Goal: Navigation & Orientation: Find specific page/section

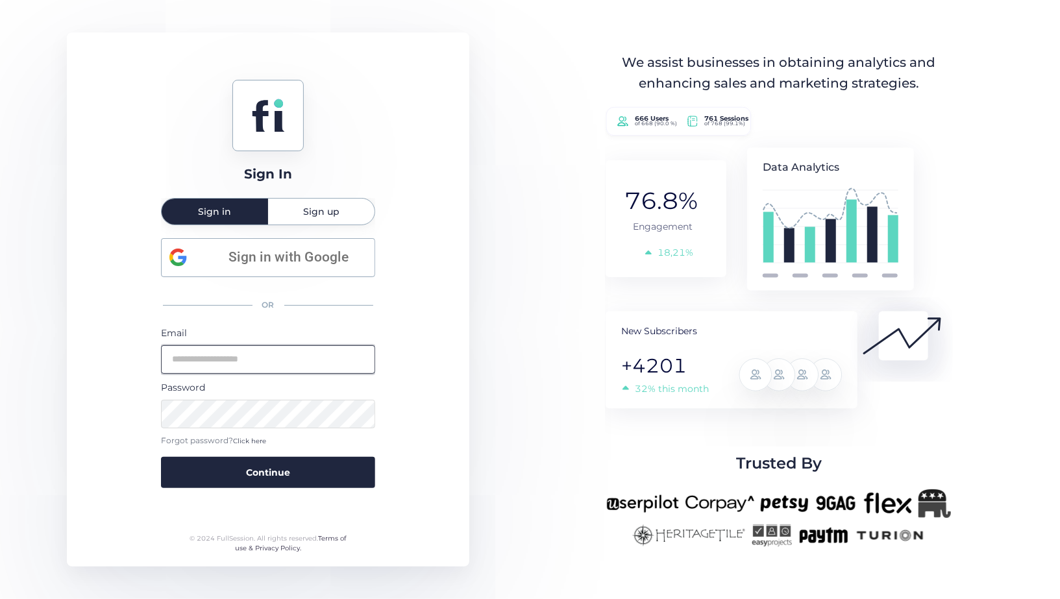
click at [268, 349] on input "email" at bounding box center [268, 359] width 214 height 29
type input "**********"
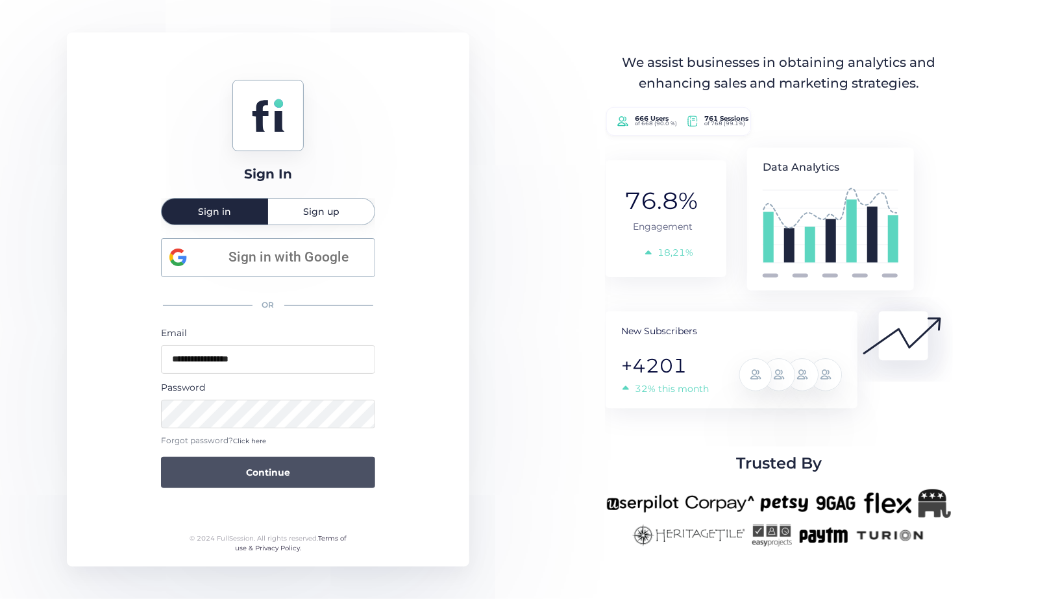
click at [271, 484] on button "Continue" at bounding box center [268, 472] width 214 height 31
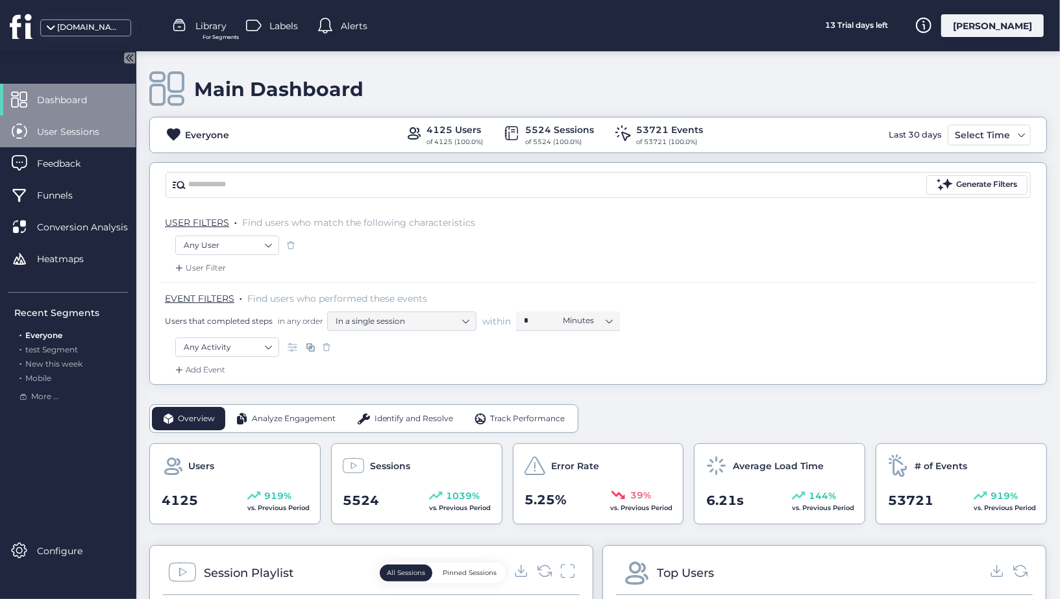
click at [76, 136] on span "User Sessions" at bounding box center [78, 132] width 82 height 14
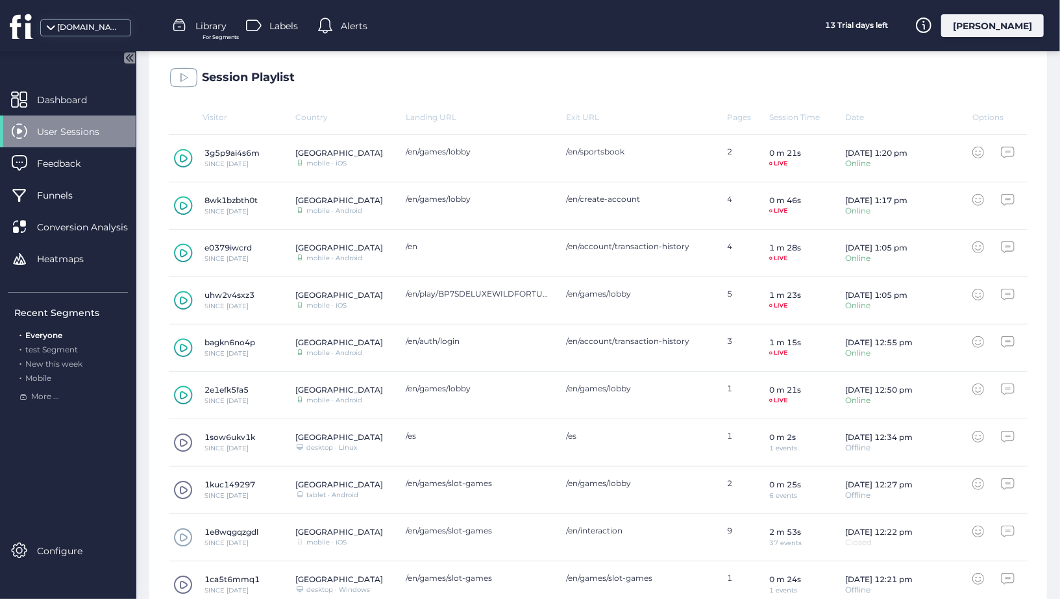
scroll to position [414, 0]
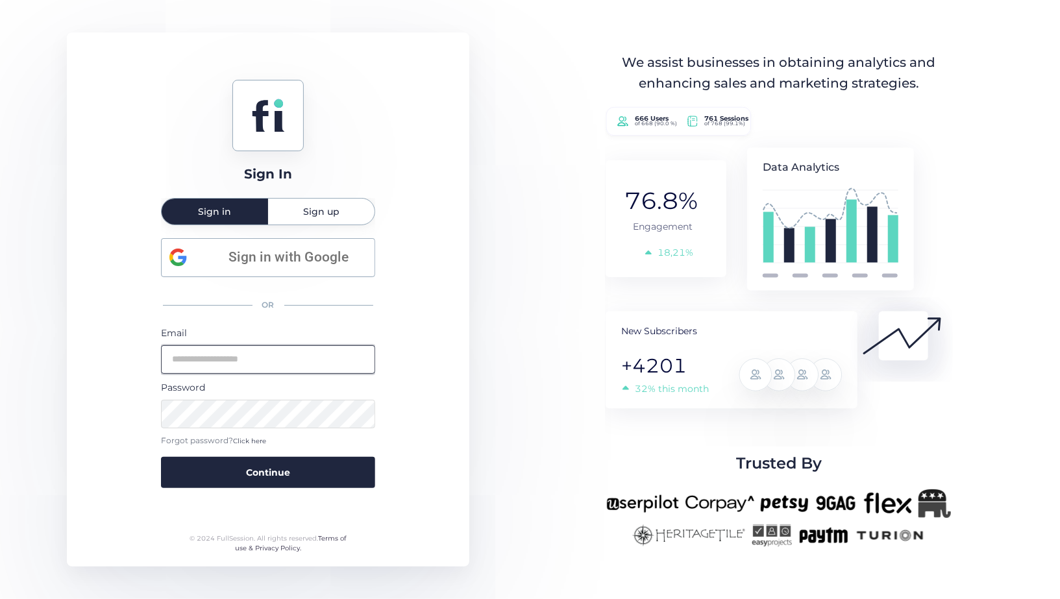
click at [259, 349] on input "email" at bounding box center [268, 359] width 214 height 29
type input "**********"
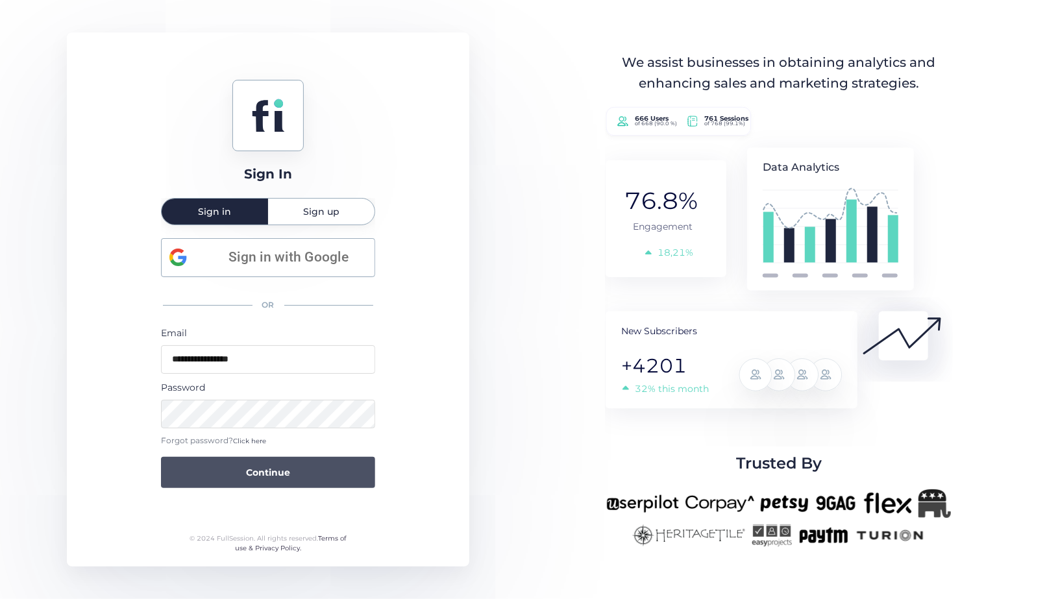
click at [306, 463] on button "Continue" at bounding box center [268, 472] width 214 height 31
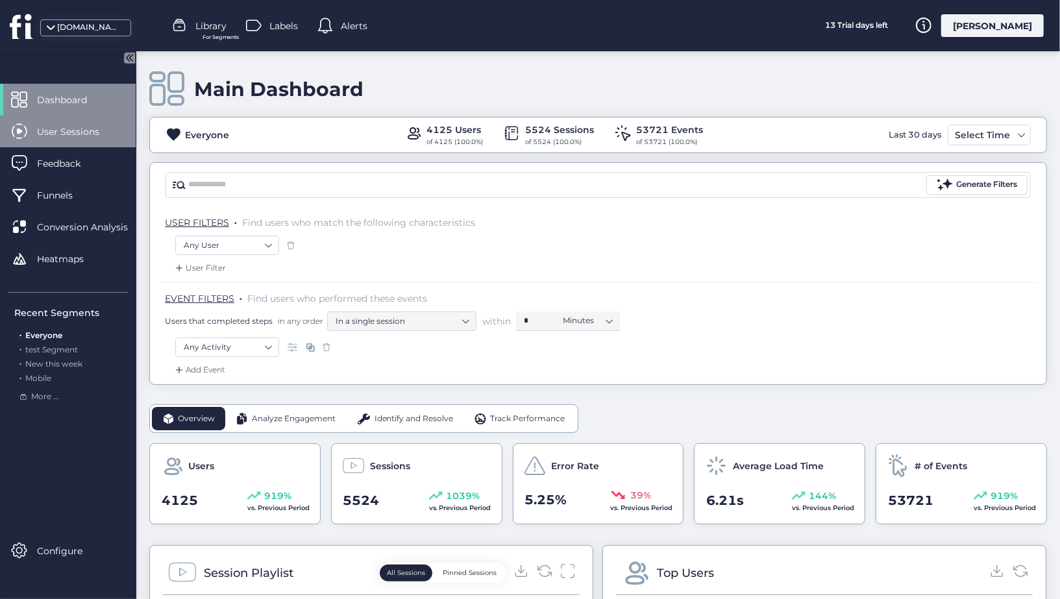
click at [97, 127] on span "User Sessions" at bounding box center [78, 132] width 82 height 14
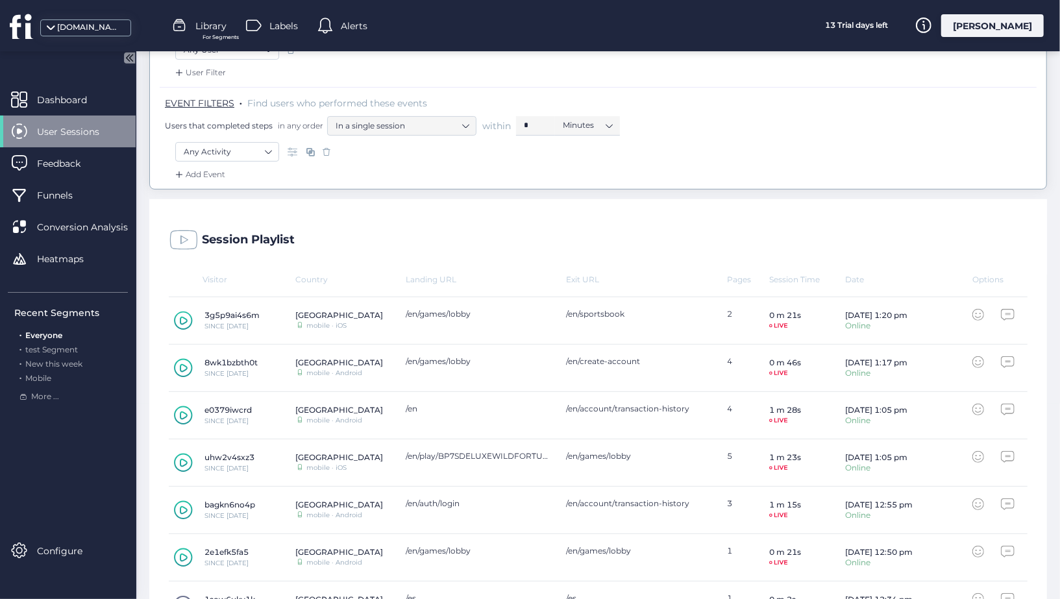
scroll to position [414, 0]
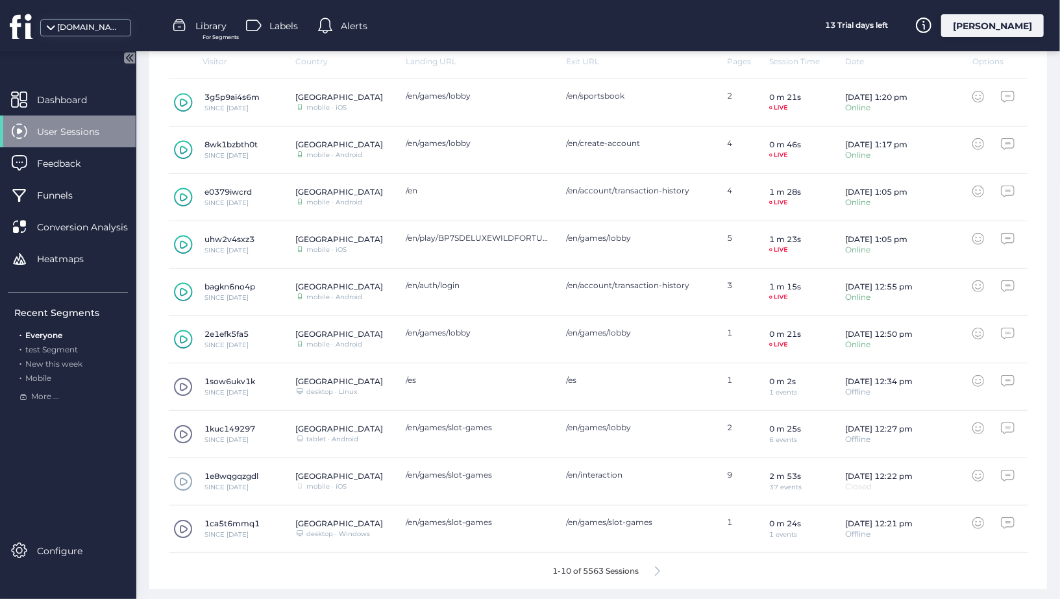
click at [183, 481] on span at bounding box center [182, 481] width 19 height 19
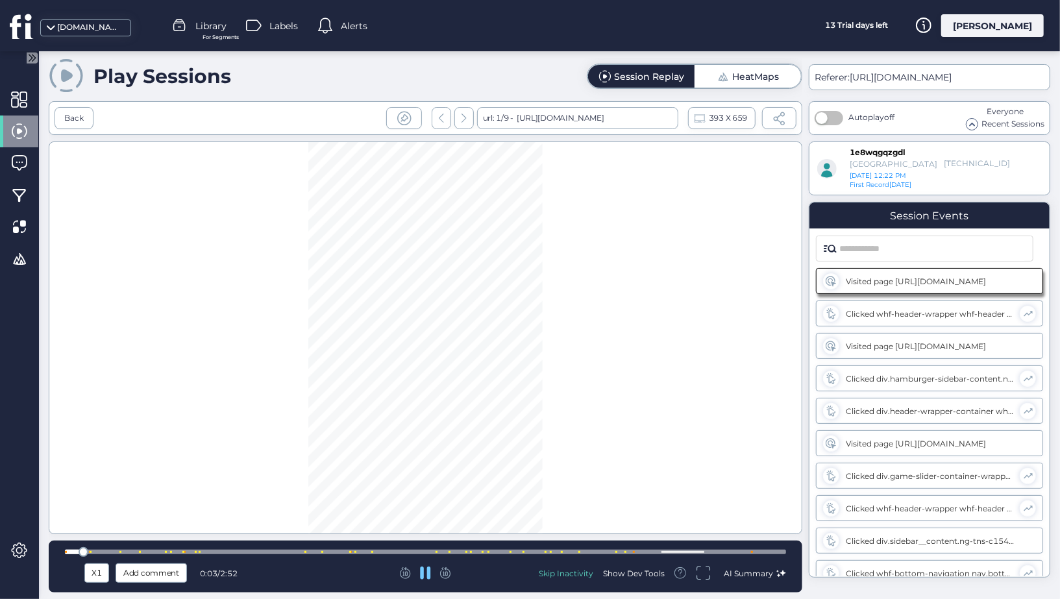
click at [658, 553] on div at bounding box center [425, 552] width 721 height 5
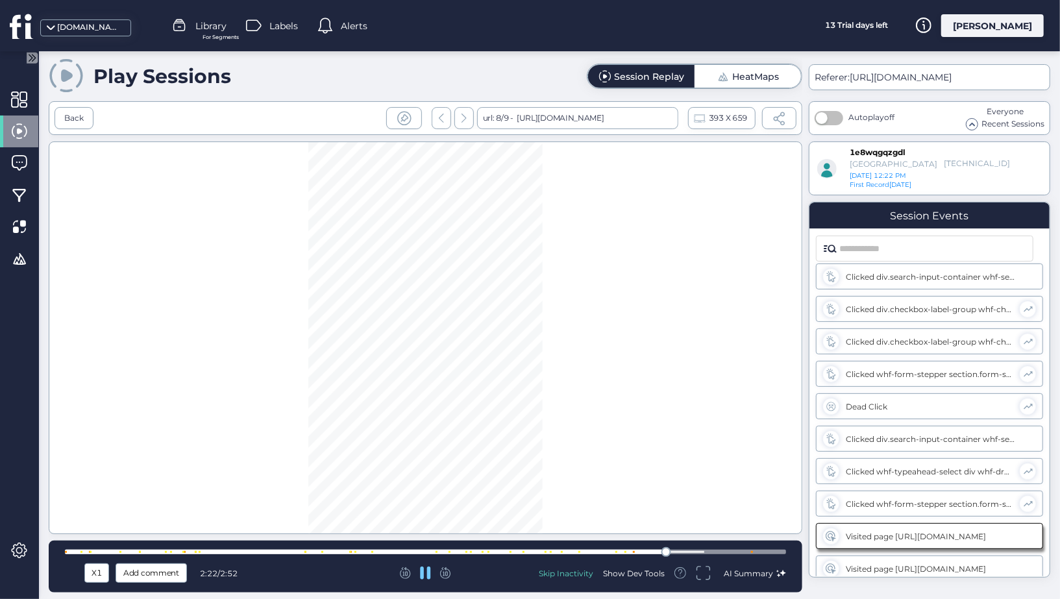
scroll to position [917, 0]
